Goal: Leave review/rating

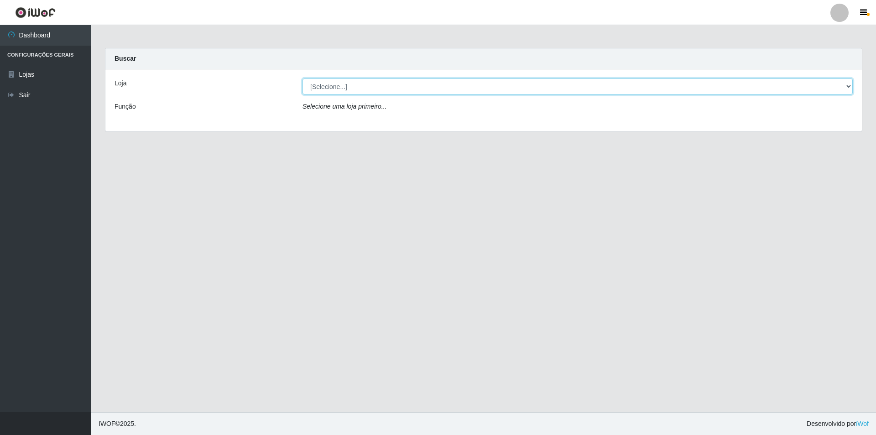
click at [394, 80] on select "[Selecione...] Atacado Vem - [STREET_ADDRESS]" at bounding box center [577, 86] width 550 height 16
select select "449"
click at [302, 78] on select "[Selecione...] Atacado Vem - [STREET_ADDRESS]" at bounding box center [577, 86] width 550 height 16
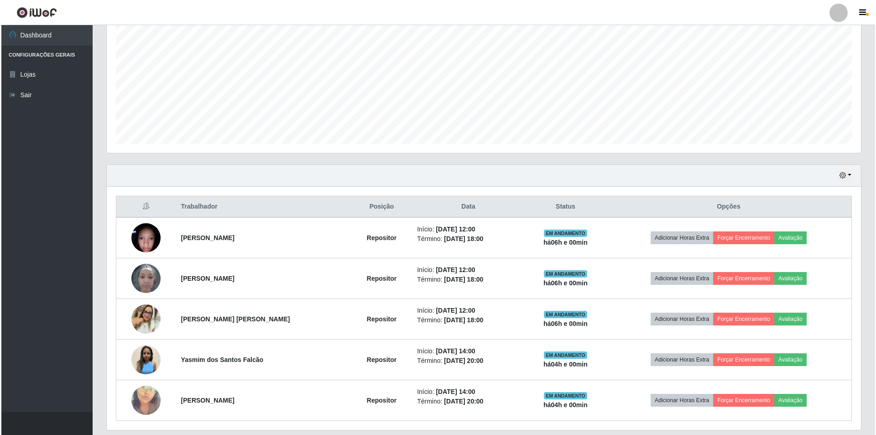
scroll to position [212, 0]
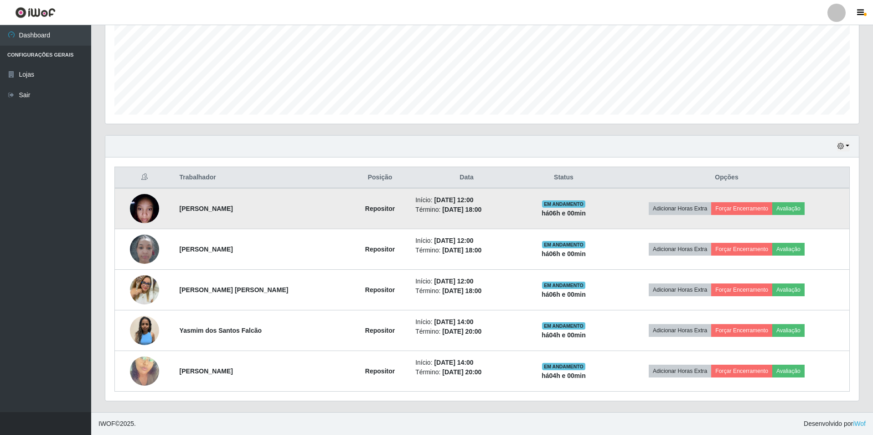
click at [150, 205] on img at bounding box center [144, 208] width 29 height 39
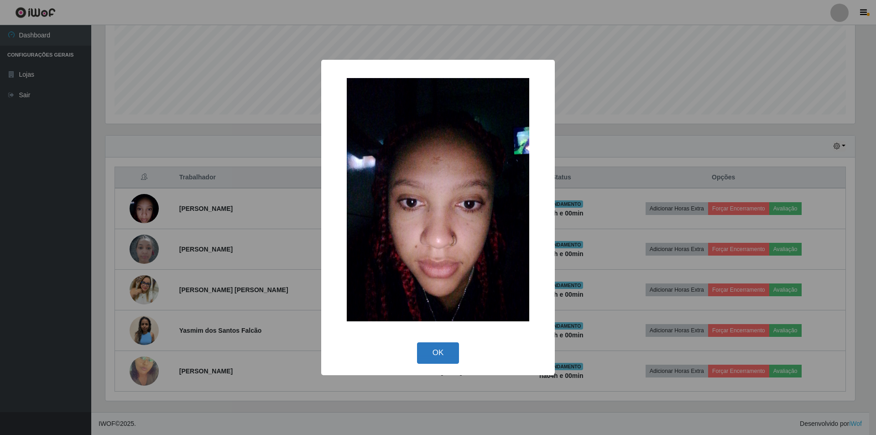
click at [440, 351] on button "OK" at bounding box center [438, 352] width 42 height 21
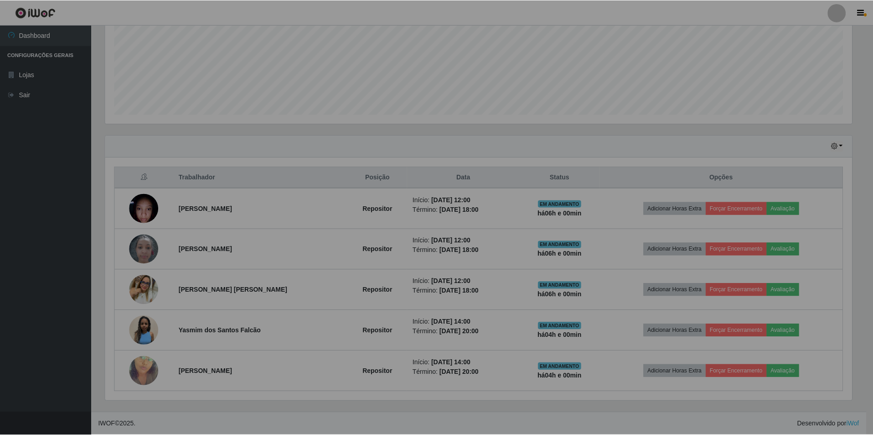
scroll to position [189, 754]
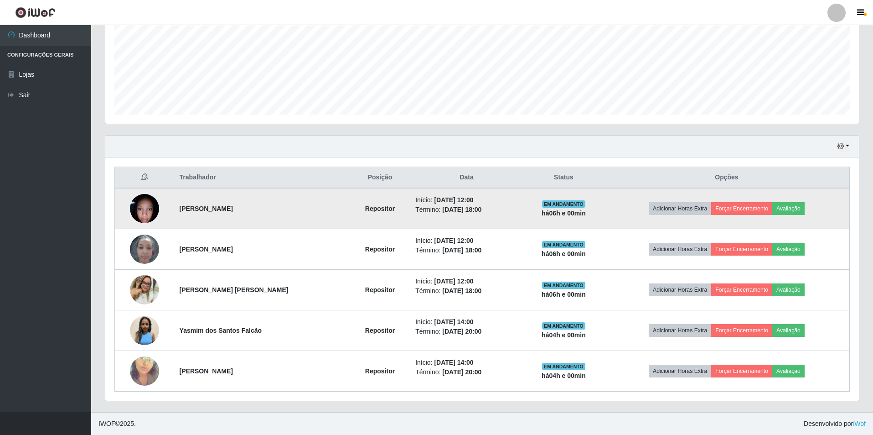
click at [150, 205] on img at bounding box center [144, 208] width 29 height 39
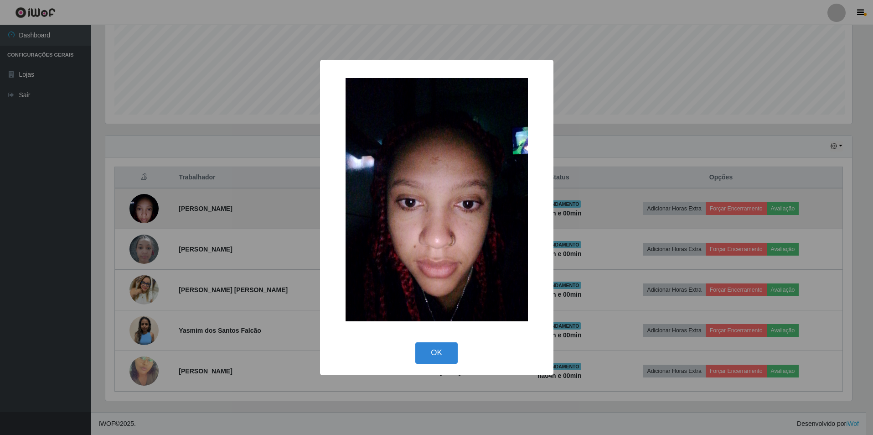
scroll to position [189, 749]
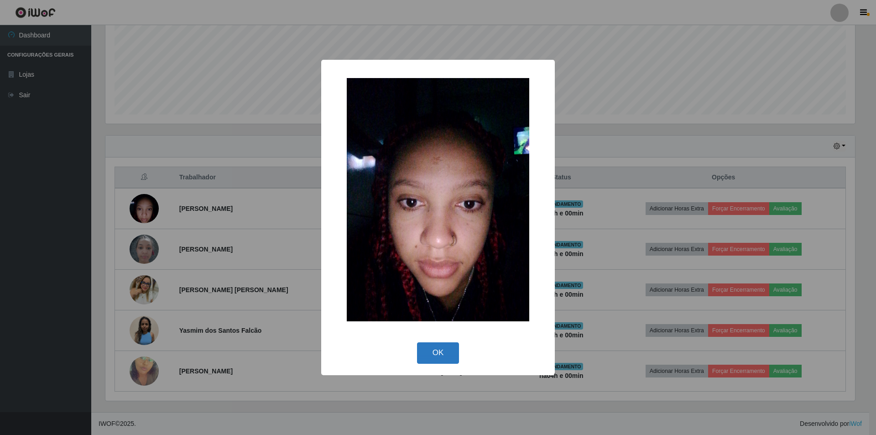
click at [437, 352] on button "OK" at bounding box center [438, 352] width 42 height 21
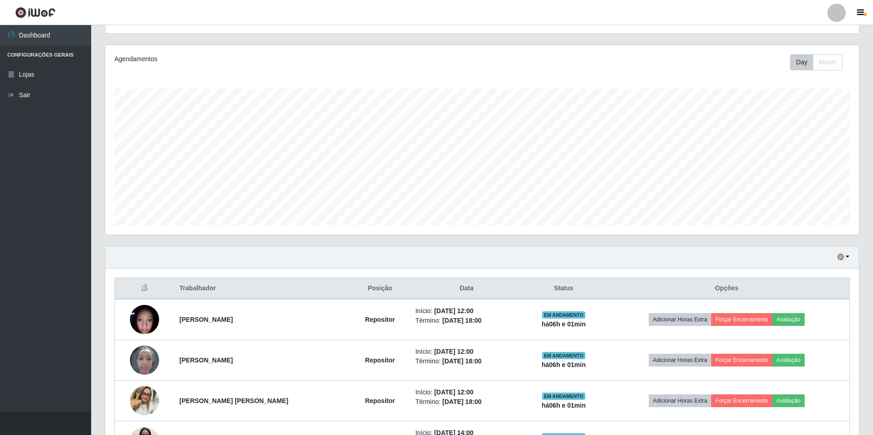
scroll to position [137, 0]
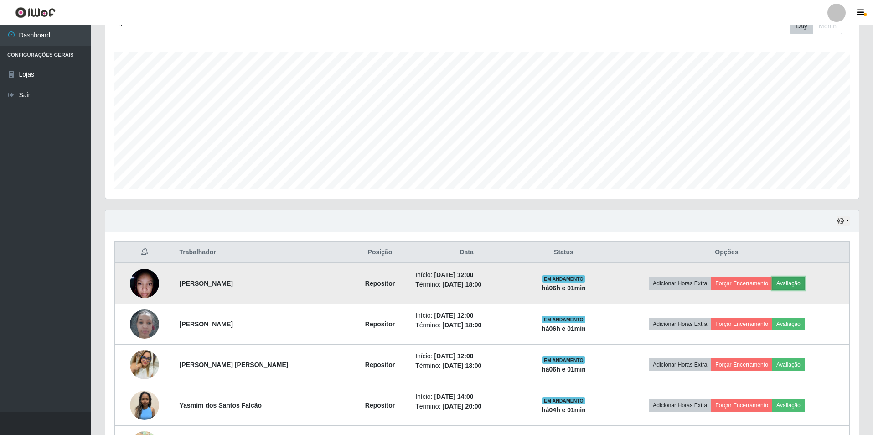
click at [795, 280] on button "Avaliação" at bounding box center [788, 283] width 32 height 13
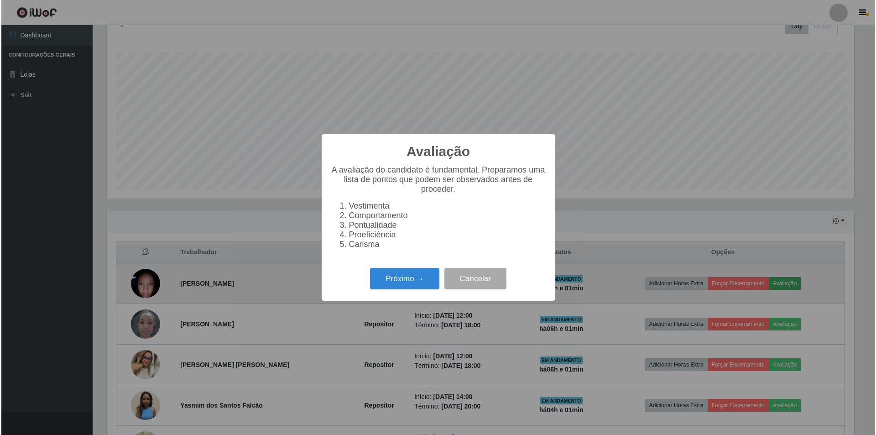
scroll to position [189, 749]
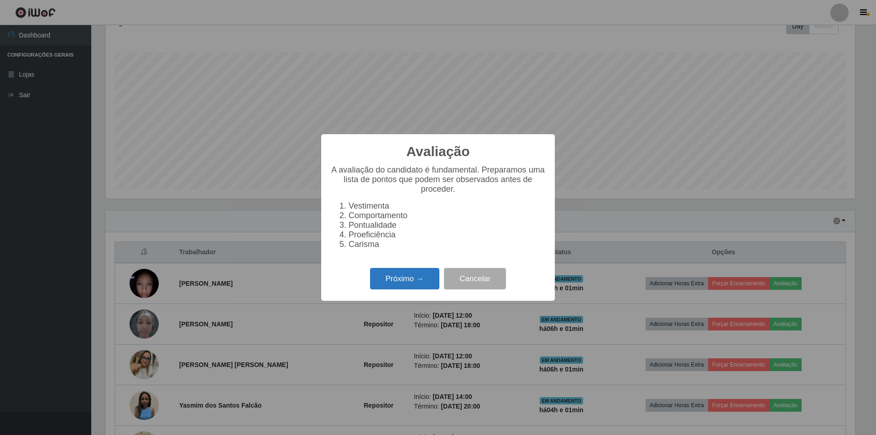
click at [396, 282] on button "Próximo →" at bounding box center [404, 278] width 69 height 21
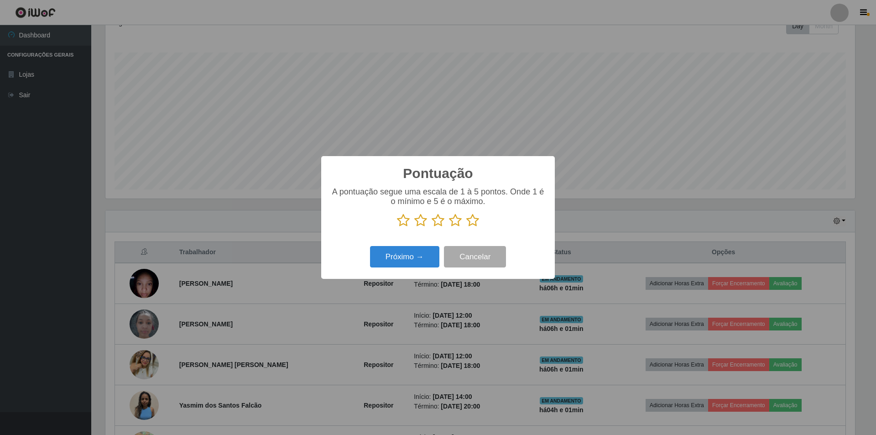
click at [433, 223] on icon at bounding box center [437, 220] width 13 height 14
click at [431, 227] on input "radio" at bounding box center [431, 227] width 0 height 0
click at [406, 253] on button "Próximo →" at bounding box center [404, 256] width 69 height 21
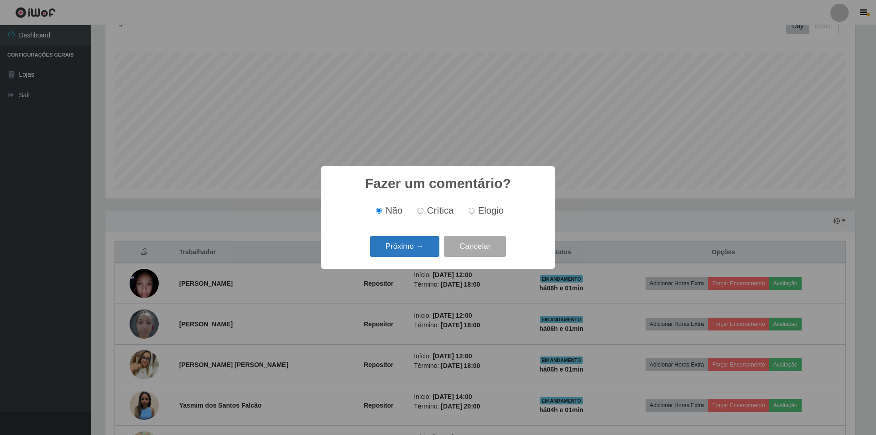
click at [407, 243] on button "Próximo →" at bounding box center [404, 246] width 69 height 21
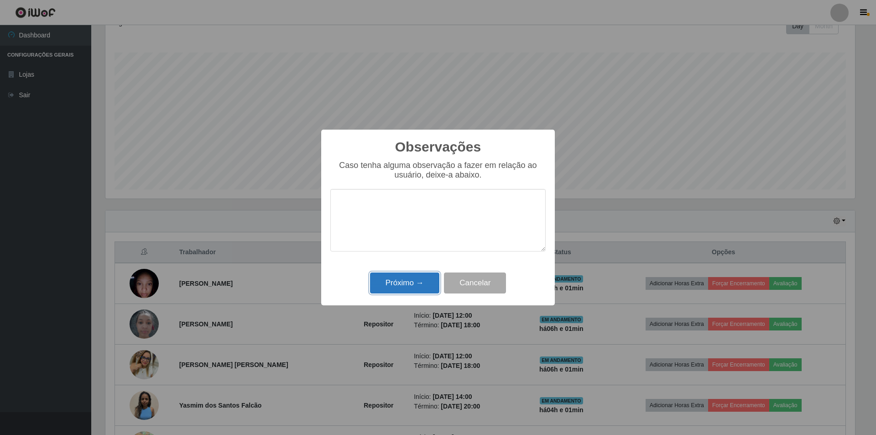
click at [403, 283] on button "Próximo →" at bounding box center [404, 282] width 69 height 21
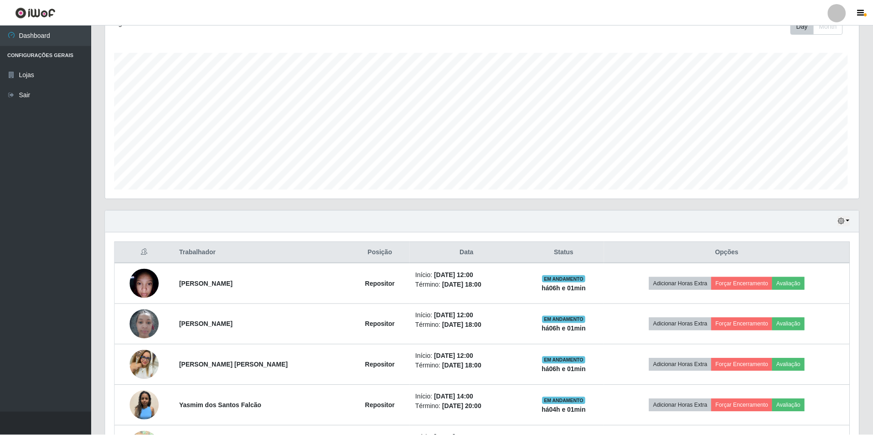
scroll to position [189, 754]
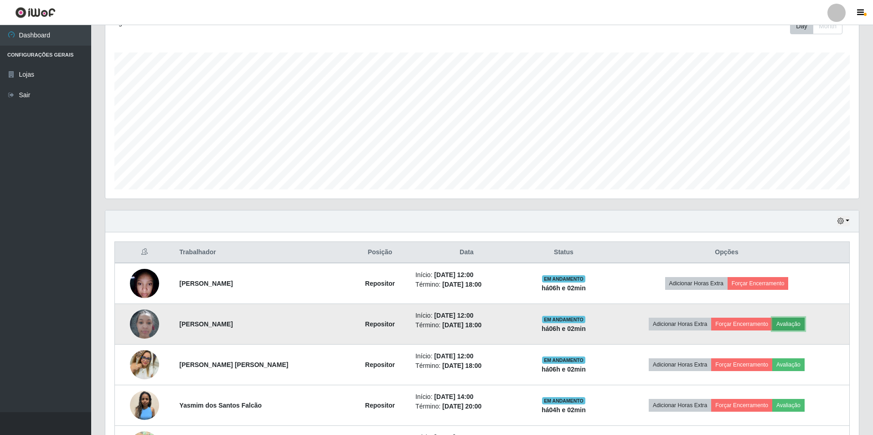
click at [786, 323] on button "Avaliação" at bounding box center [788, 323] width 32 height 13
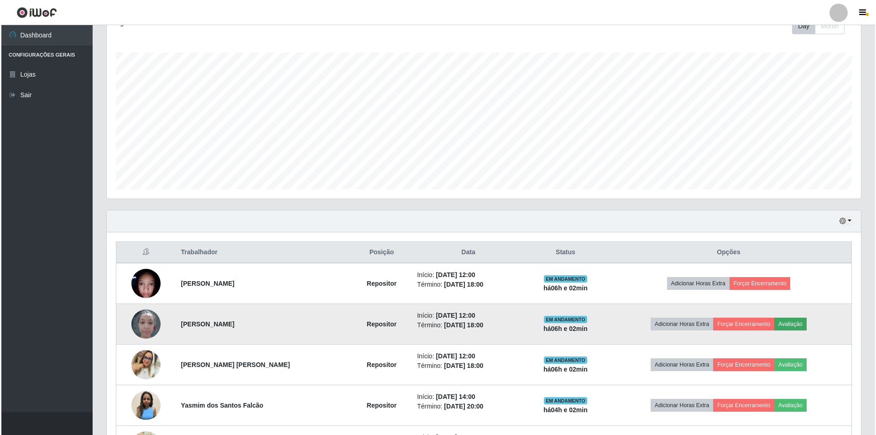
scroll to position [189, 749]
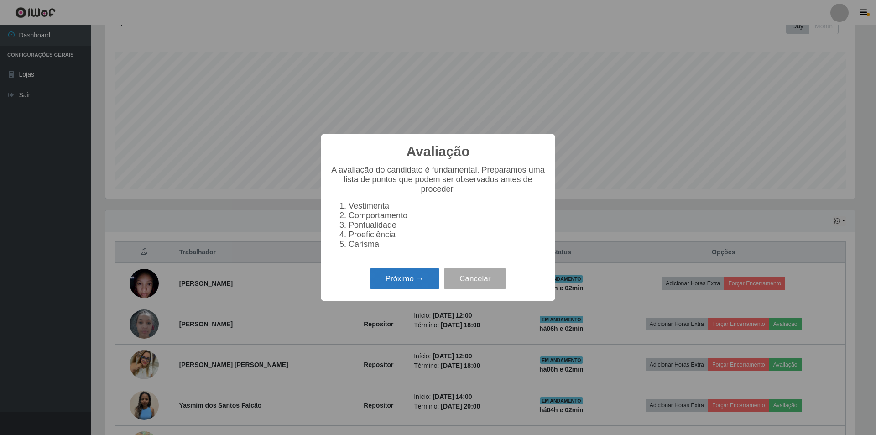
click at [412, 285] on button "Próximo →" at bounding box center [404, 278] width 69 height 21
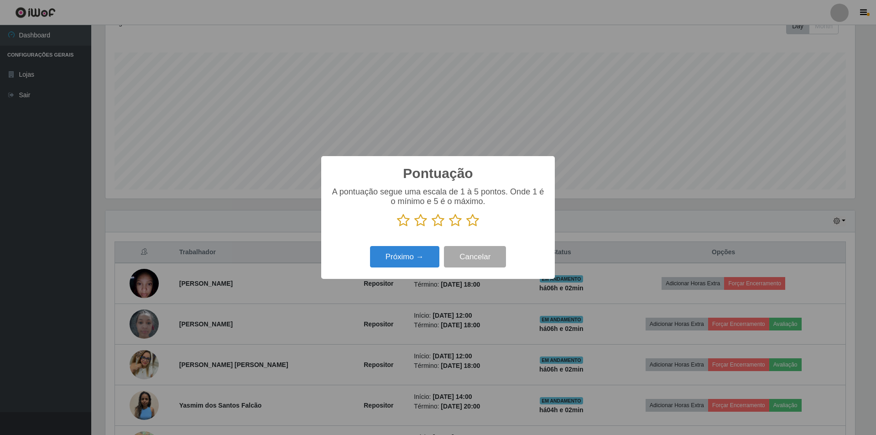
click at [439, 224] on icon at bounding box center [437, 220] width 13 height 14
click at [431, 227] on input "radio" at bounding box center [431, 227] width 0 height 0
click at [402, 256] on button "Próximo →" at bounding box center [404, 256] width 69 height 21
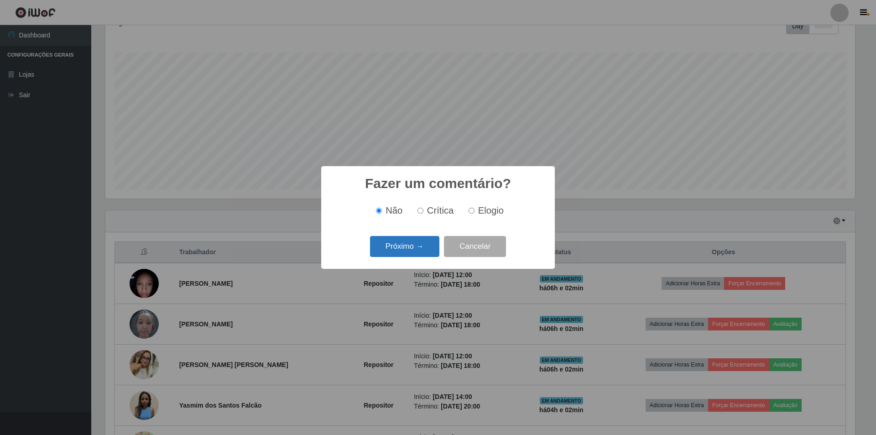
click at [409, 243] on button "Próximo →" at bounding box center [404, 246] width 69 height 21
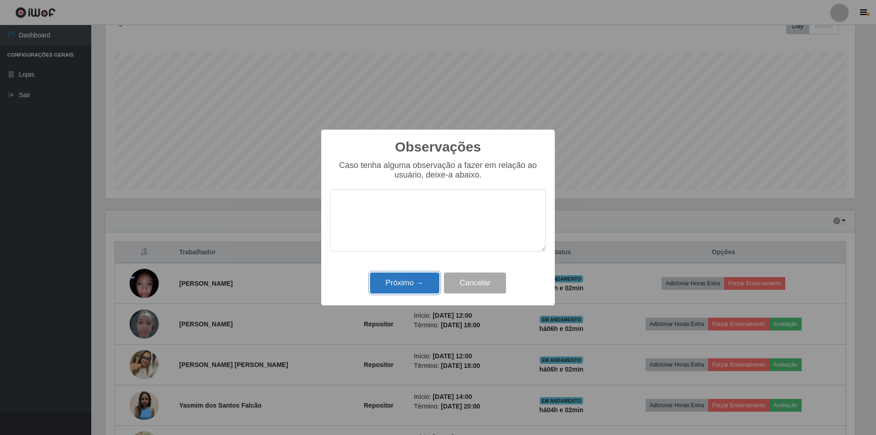
click at [408, 285] on button "Próximo →" at bounding box center [404, 282] width 69 height 21
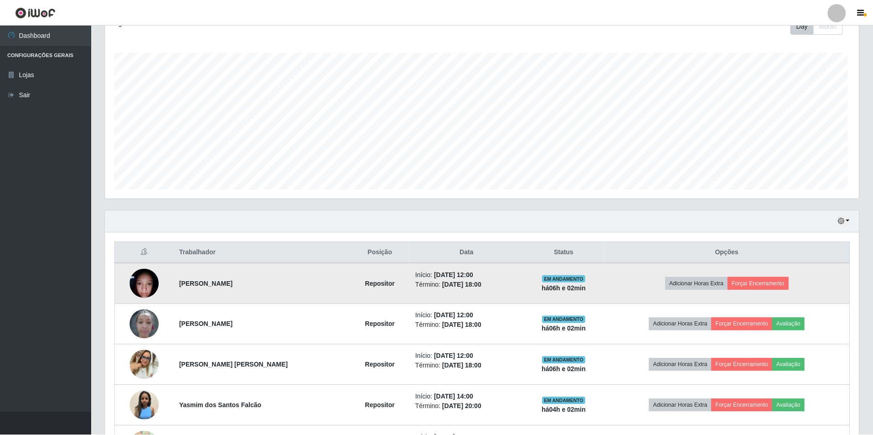
scroll to position [189, 754]
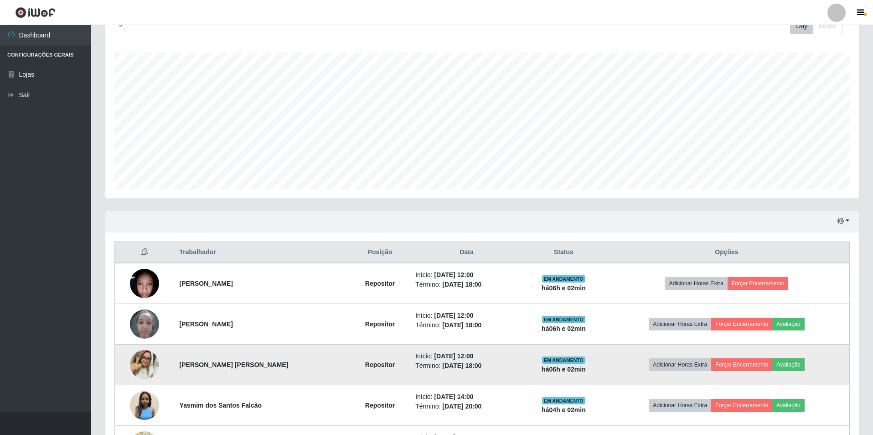
click at [138, 362] on img at bounding box center [144, 364] width 29 height 29
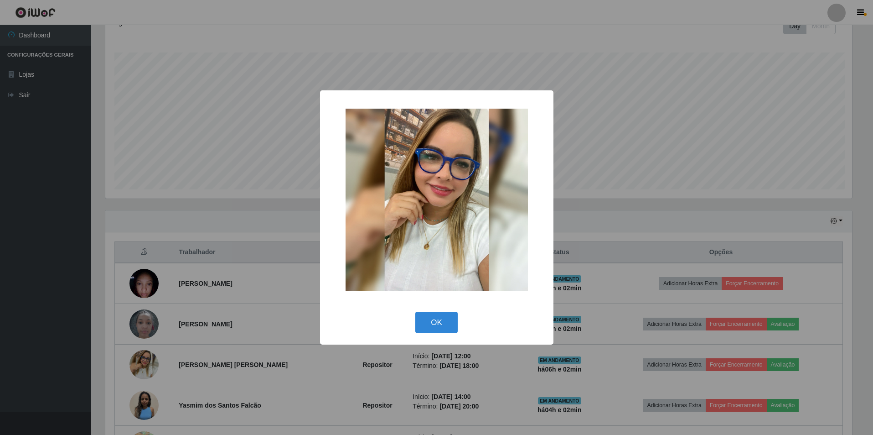
scroll to position [189, 749]
click at [467, 190] on img at bounding box center [438, 200] width 182 height 182
click at [442, 320] on button "OK" at bounding box center [438, 321] width 42 height 21
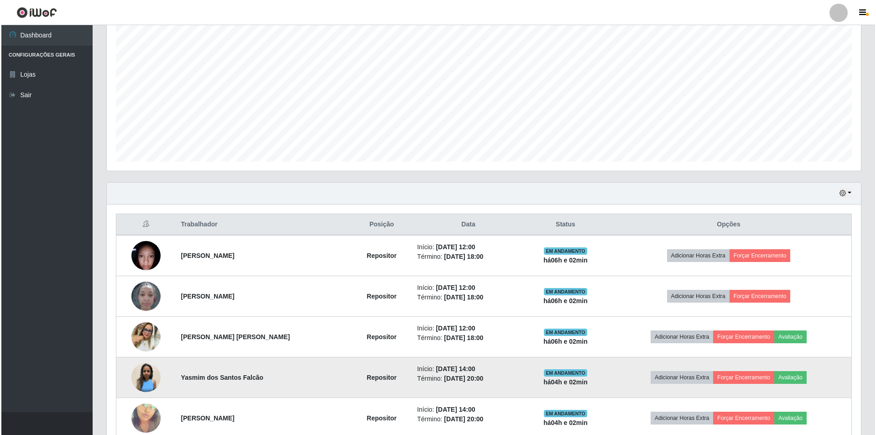
scroll to position [212, 0]
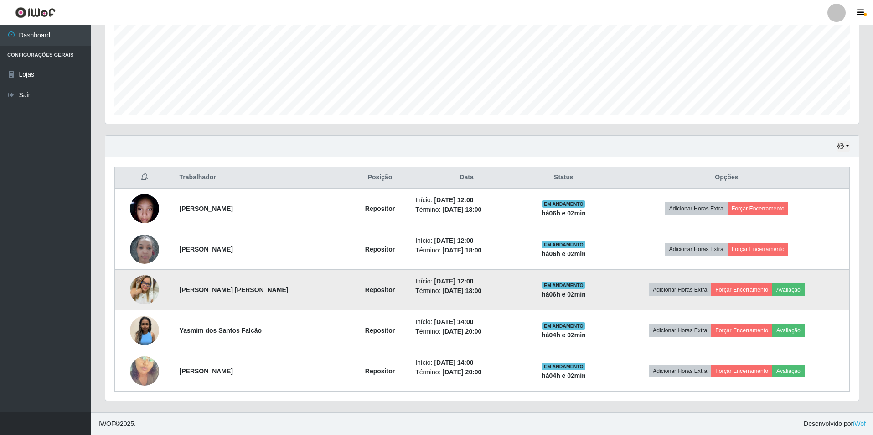
click at [136, 288] on img at bounding box center [144, 289] width 29 height 29
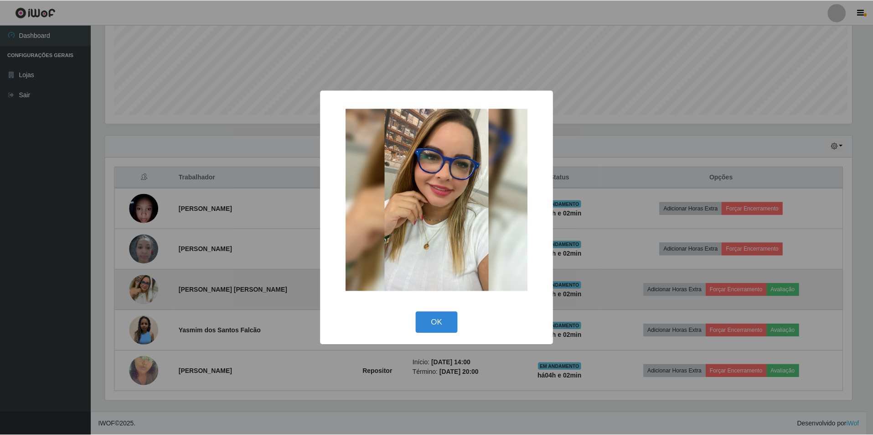
scroll to position [189, 749]
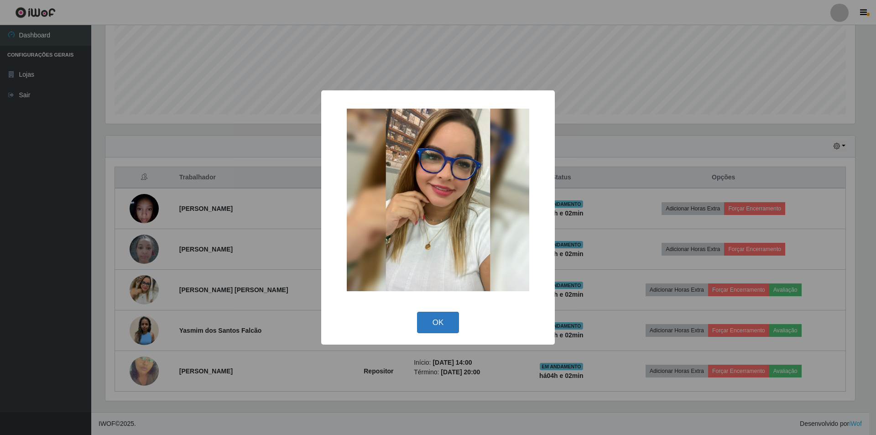
click at [437, 322] on button "OK" at bounding box center [438, 321] width 42 height 21
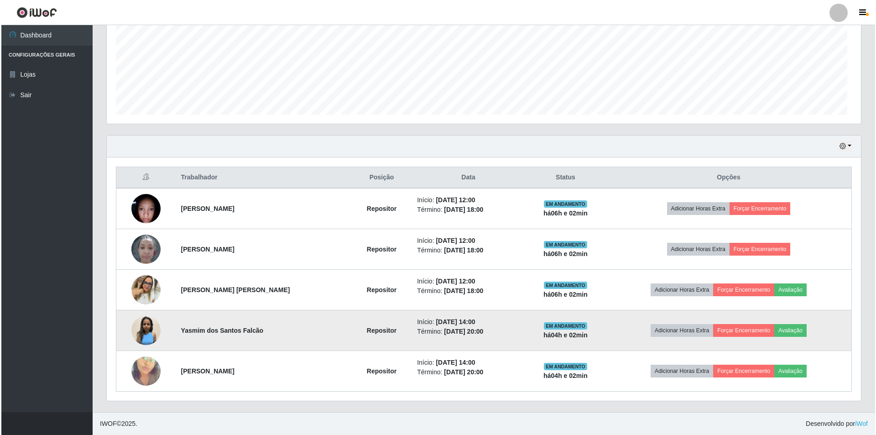
scroll to position [189, 754]
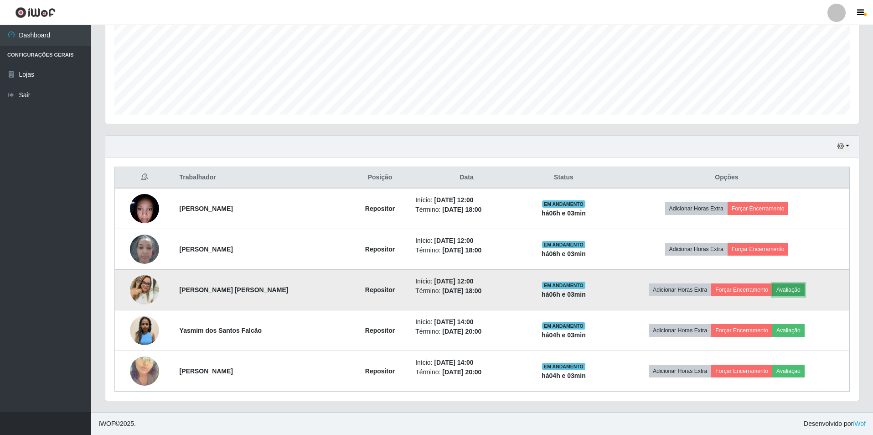
click at [797, 292] on button "Avaliação" at bounding box center [788, 289] width 32 height 13
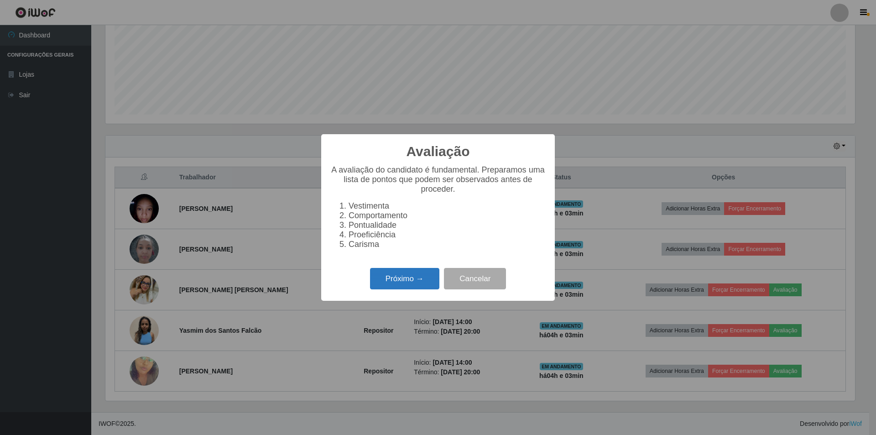
click at [398, 281] on button "Próximo →" at bounding box center [404, 278] width 69 height 21
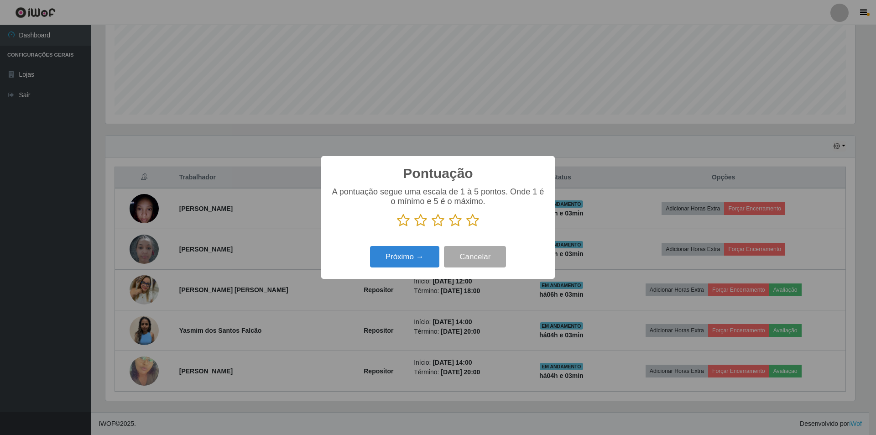
scroll to position [455801, 455241]
click at [436, 221] on icon at bounding box center [437, 220] width 13 height 14
click at [431, 227] on input "radio" at bounding box center [431, 227] width 0 height 0
click at [410, 259] on button "Próximo →" at bounding box center [404, 256] width 69 height 21
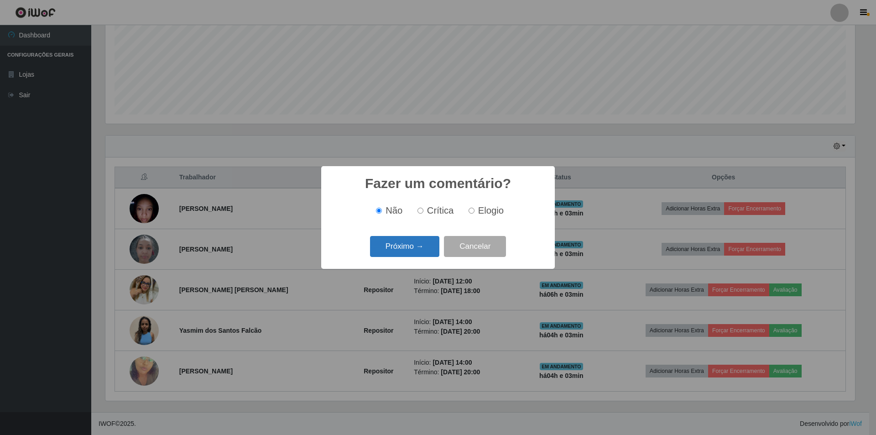
click at [414, 251] on button "Próximo →" at bounding box center [404, 246] width 69 height 21
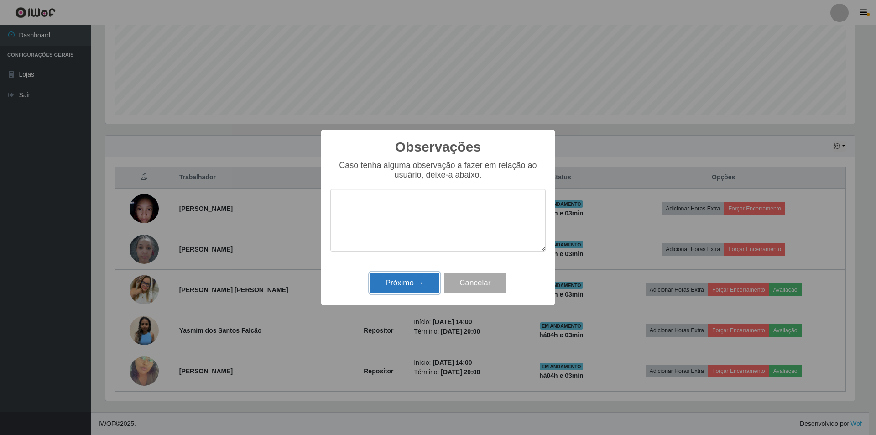
click at [405, 281] on button "Próximo →" at bounding box center [404, 282] width 69 height 21
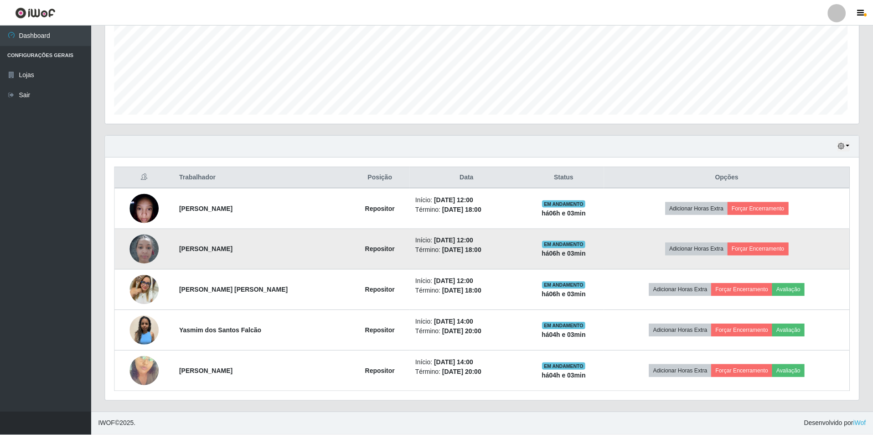
scroll to position [189, 754]
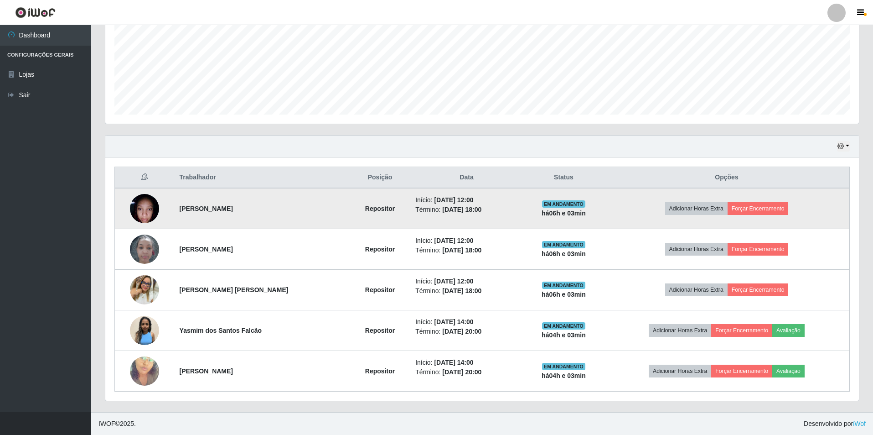
click at [138, 209] on img at bounding box center [144, 208] width 29 height 39
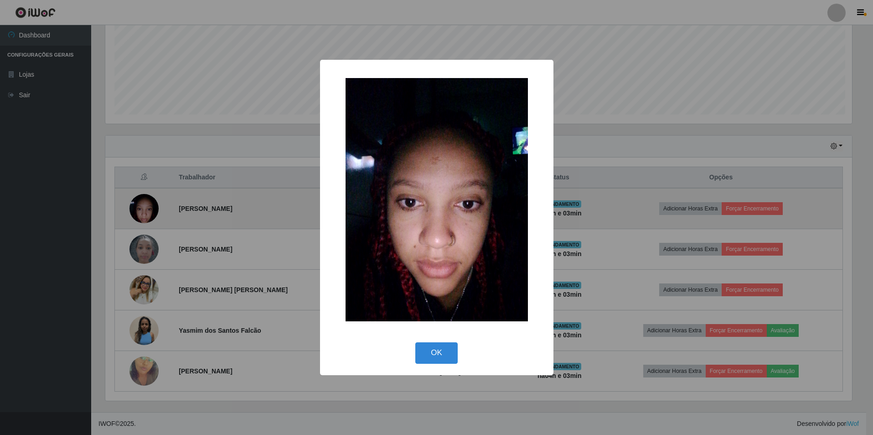
scroll to position [189, 749]
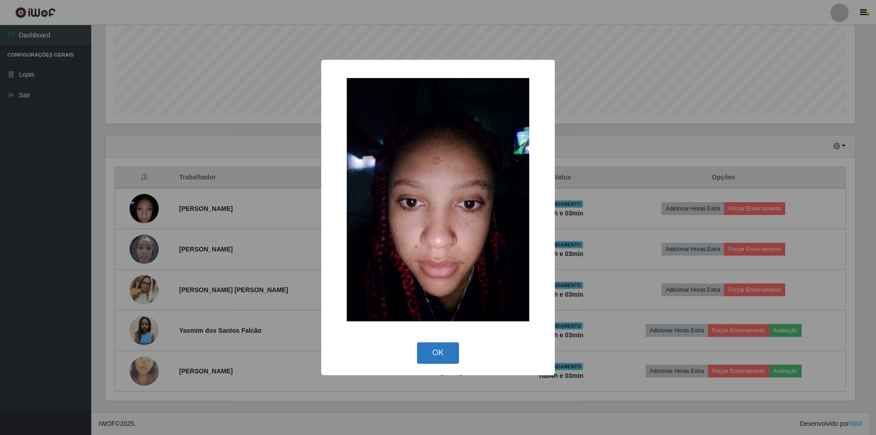
click at [434, 358] on button "OK" at bounding box center [438, 352] width 42 height 21
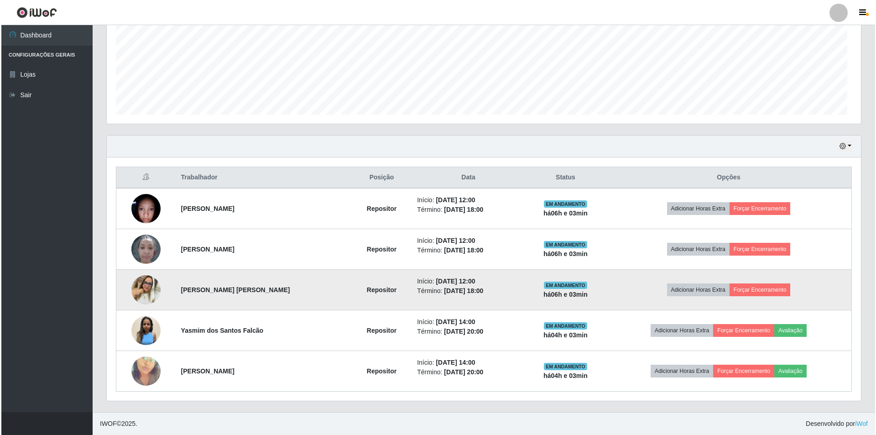
scroll to position [189, 754]
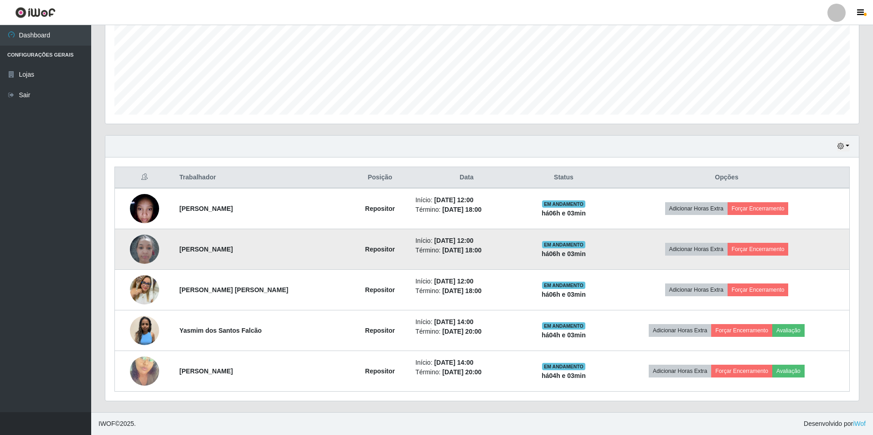
click at [153, 251] on img at bounding box center [144, 248] width 29 height 39
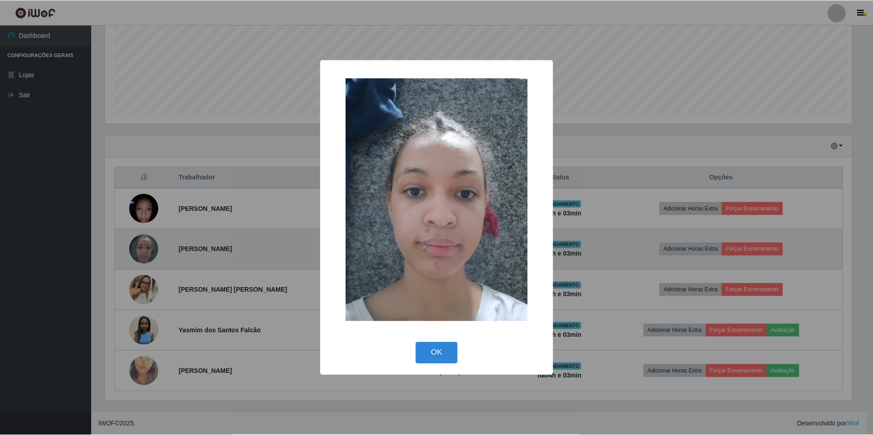
scroll to position [189, 749]
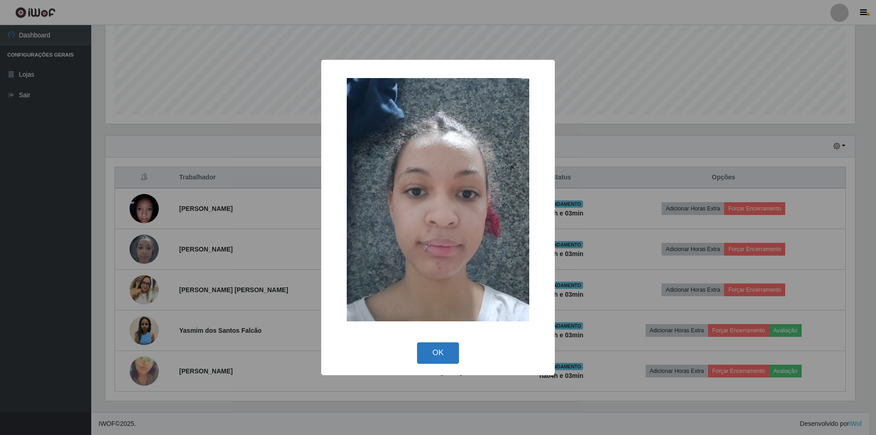
click at [438, 343] on button "OK" at bounding box center [438, 352] width 42 height 21
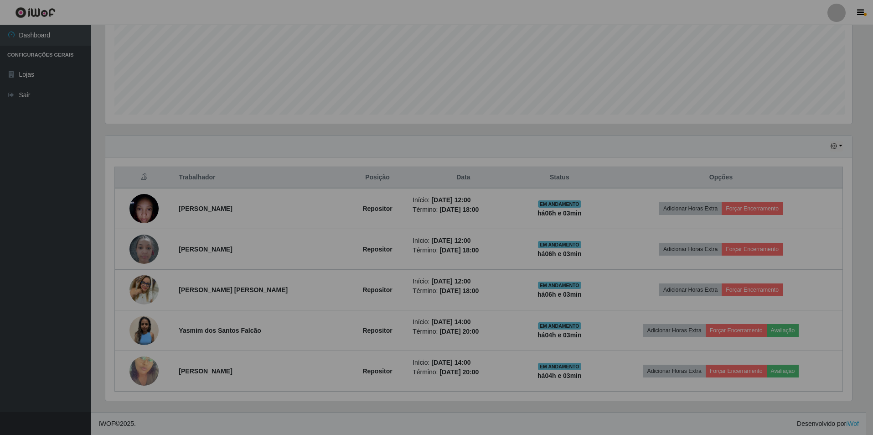
scroll to position [189, 754]
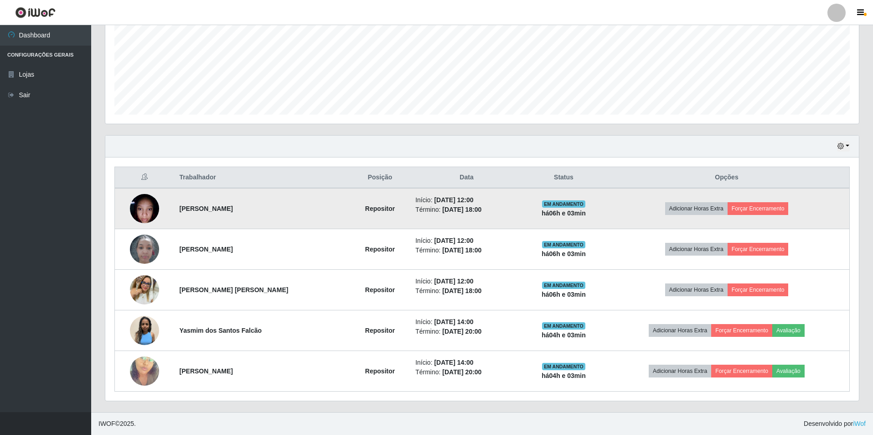
click at [140, 207] on img at bounding box center [144, 208] width 29 height 39
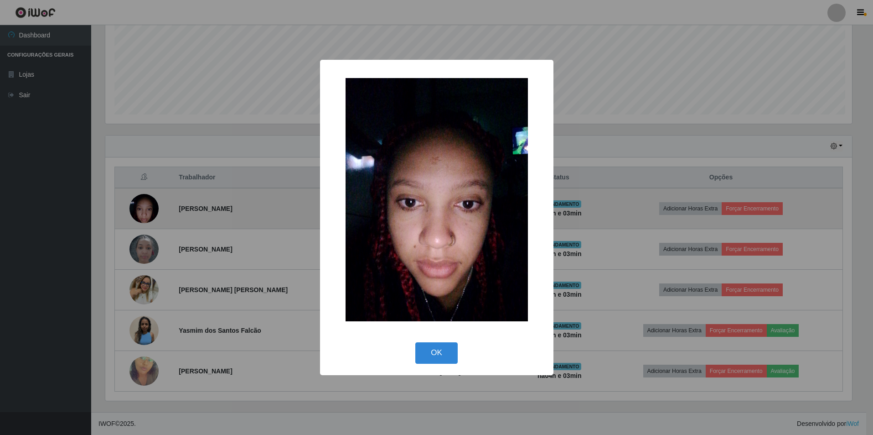
scroll to position [189, 749]
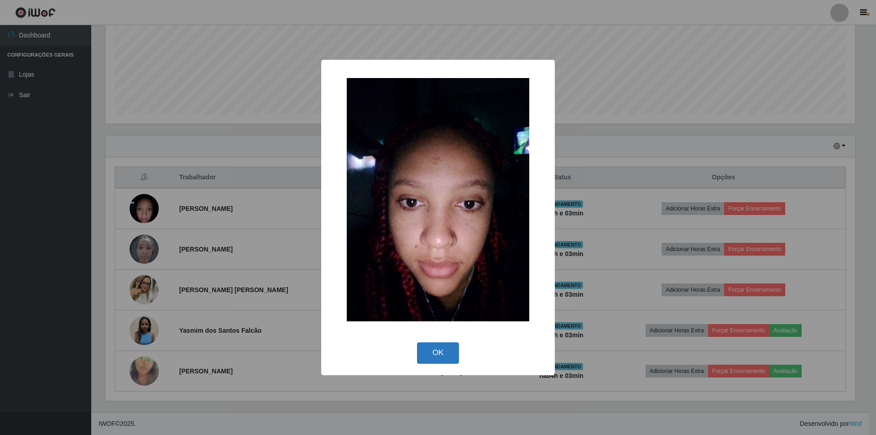
click at [445, 352] on button "OK" at bounding box center [438, 352] width 42 height 21
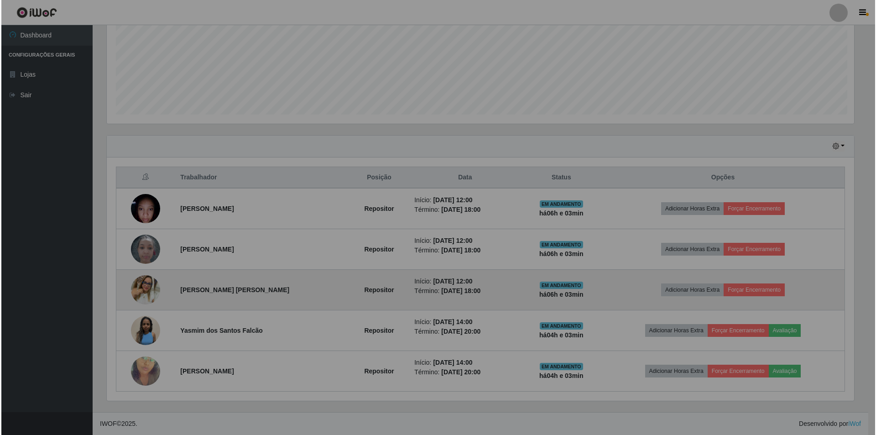
scroll to position [189, 754]
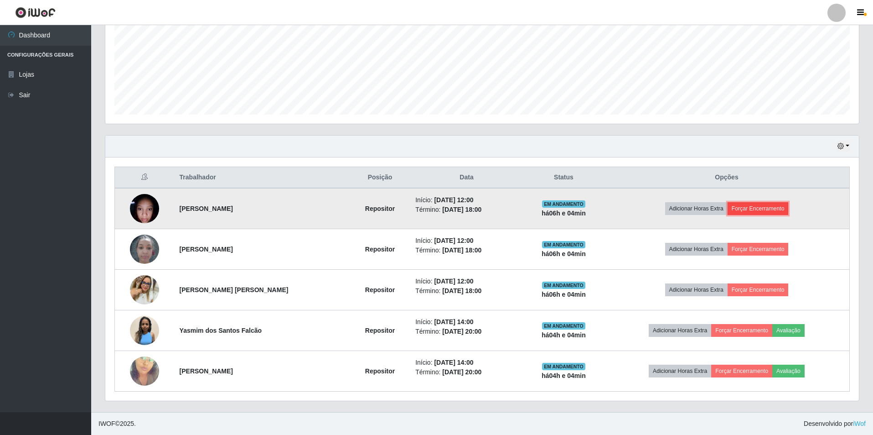
click at [779, 207] on button "Forçar Encerramento" at bounding box center [758, 208] width 61 height 13
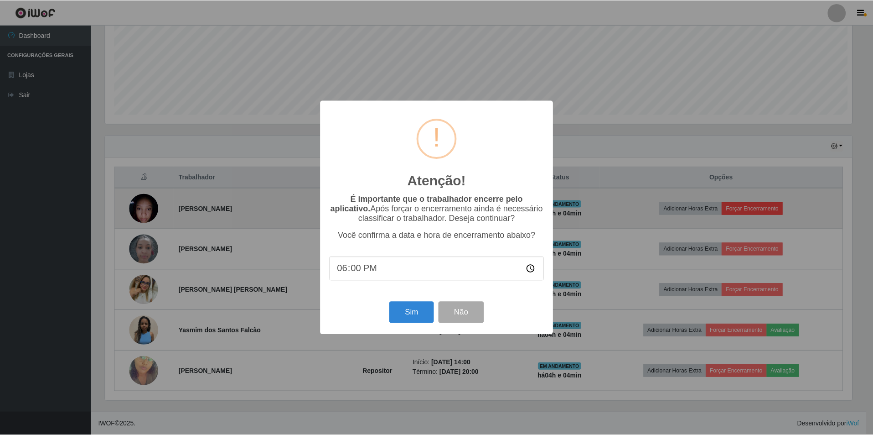
scroll to position [189, 749]
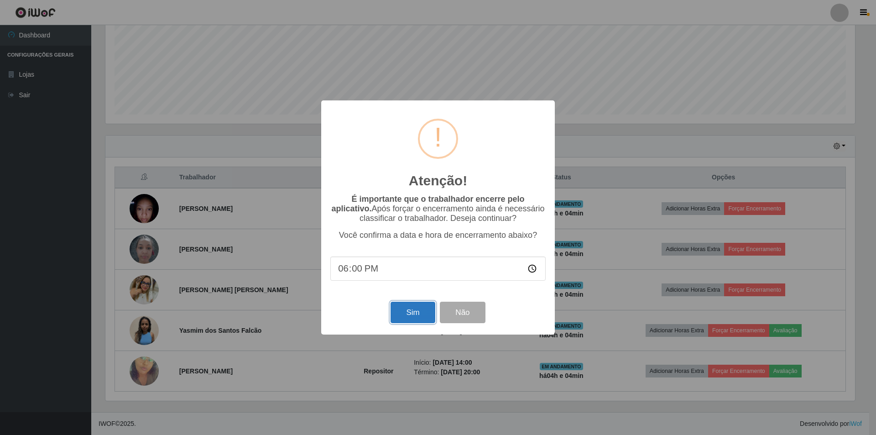
click at [413, 314] on button "Sim" at bounding box center [412, 311] width 44 height 21
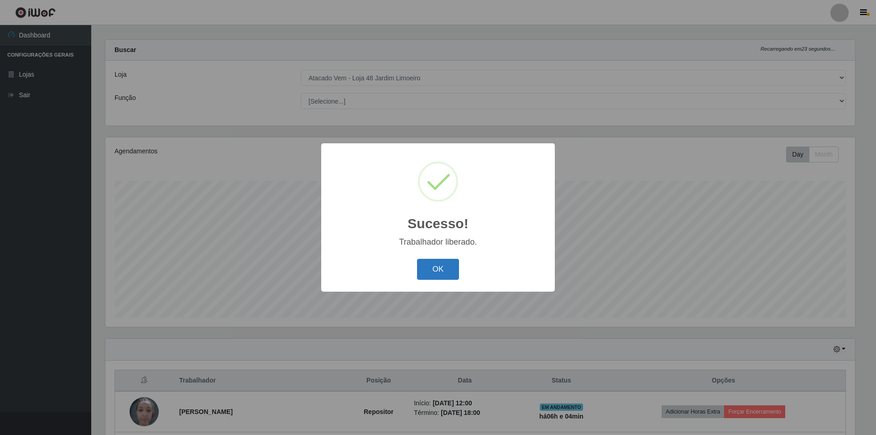
click at [432, 274] on button "OK" at bounding box center [438, 269] width 42 height 21
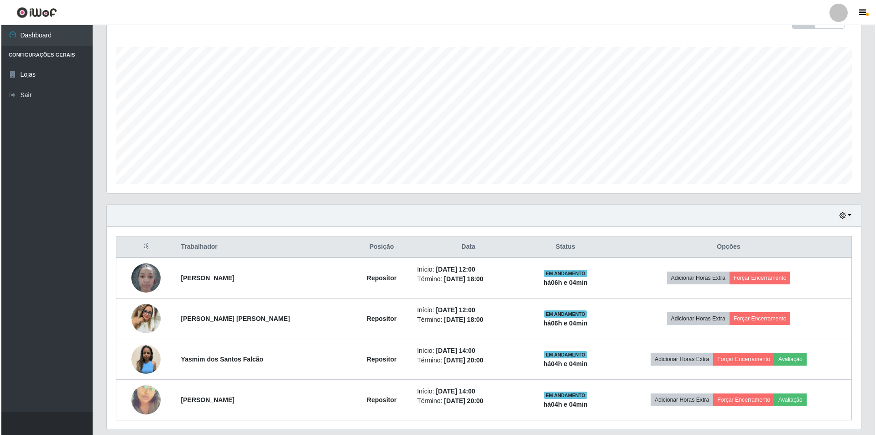
scroll to position [145, 0]
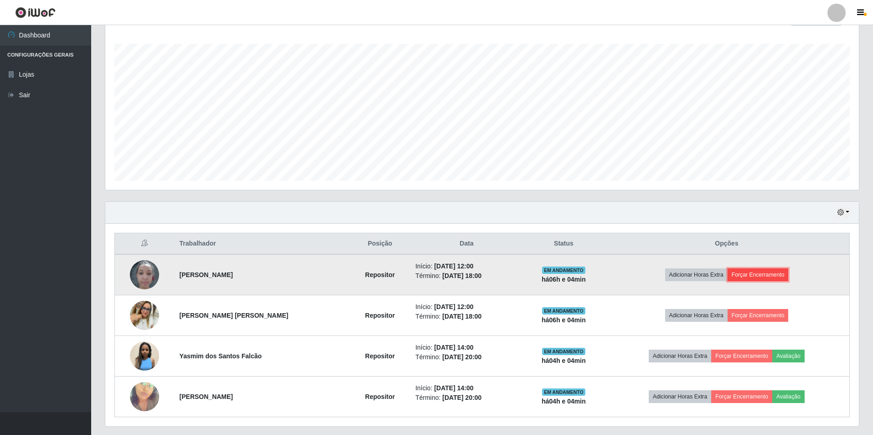
click at [767, 275] on button "Forçar Encerramento" at bounding box center [758, 274] width 61 height 13
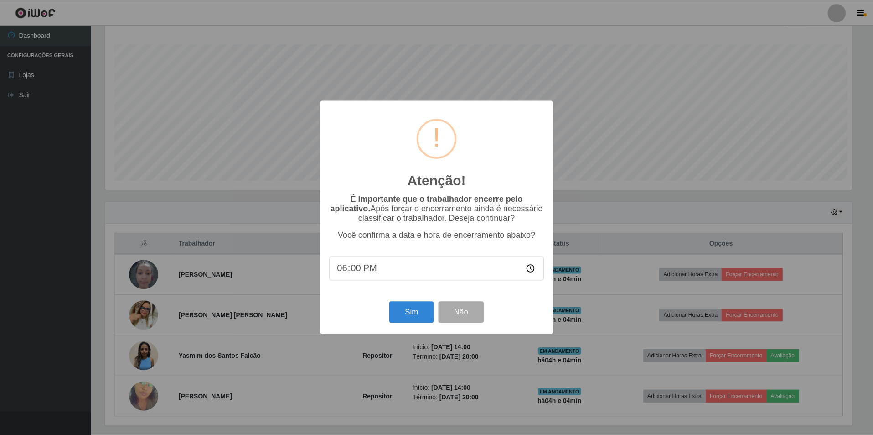
scroll to position [189, 749]
click at [403, 312] on button "Sim" at bounding box center [412, 311] width 44 height 21
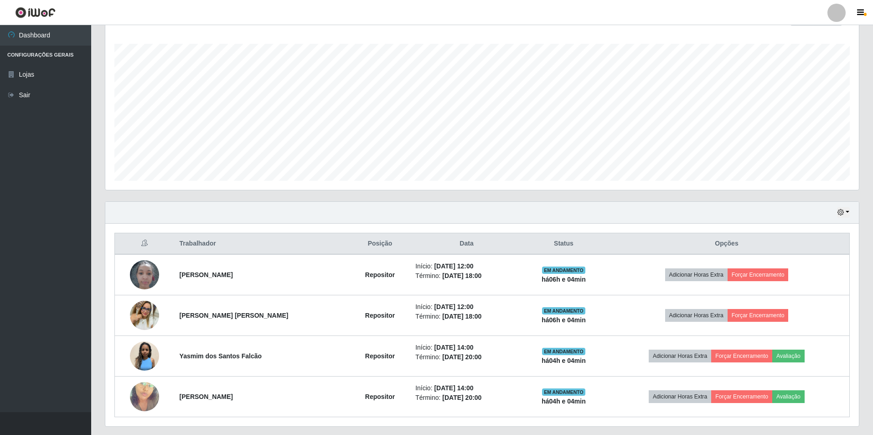
scroll to position [0, 0]
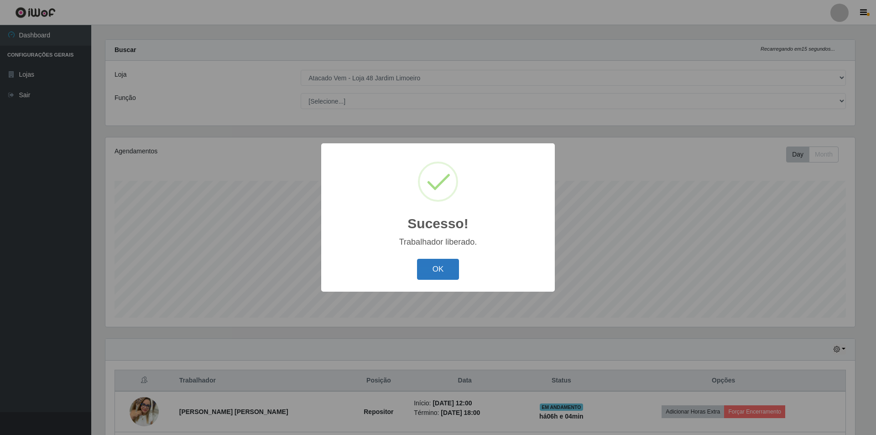
click at [437, 270] on button "OK" at bounding box center [438, 269] width 42 height 21
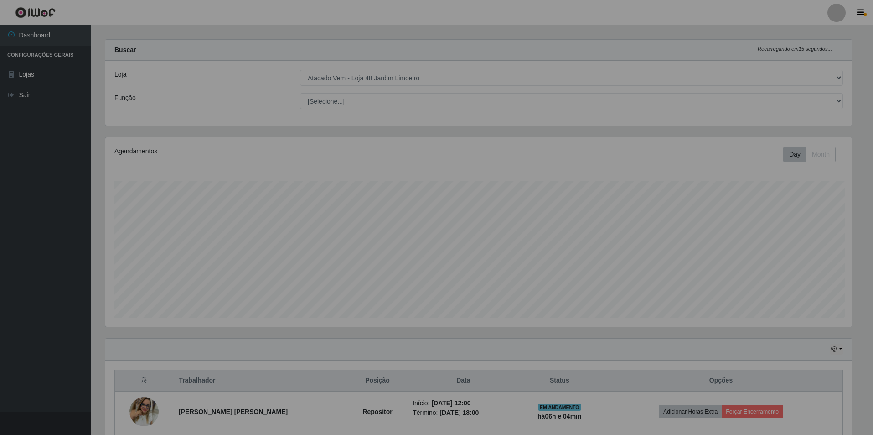
scroll to position [455801, 455236]
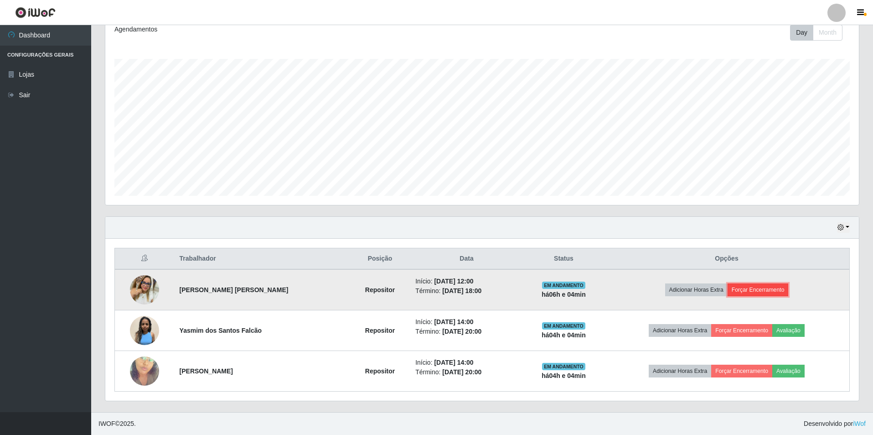
click at [767, 289] on button "Forçar Encerramento" at bounding box center [758, 289] width 61 height 13
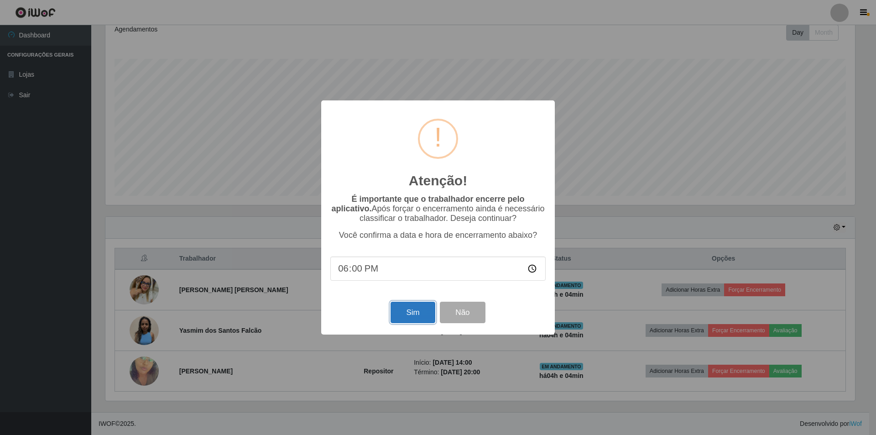
click at [405, 310] on button "Sim" at bounding box center [412, 311] width 44 height 21
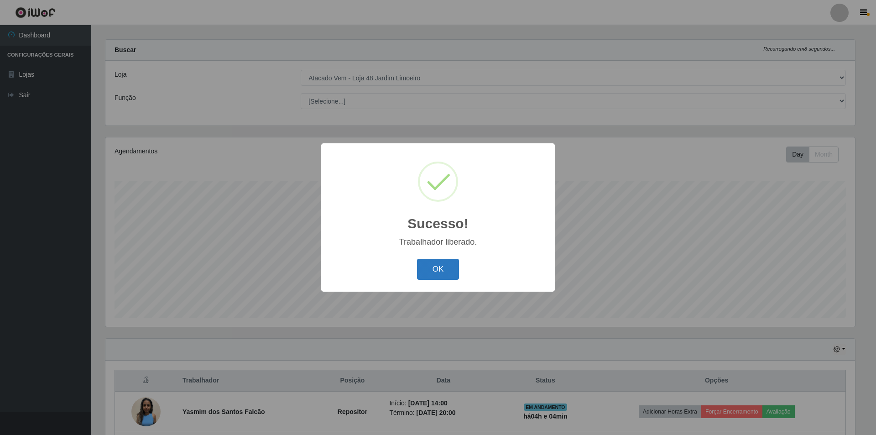
click at [428, 271] on button "OK" at bounding box center [438, 269] width 42 height 21
